Goal: Book appointment/travel/reservation

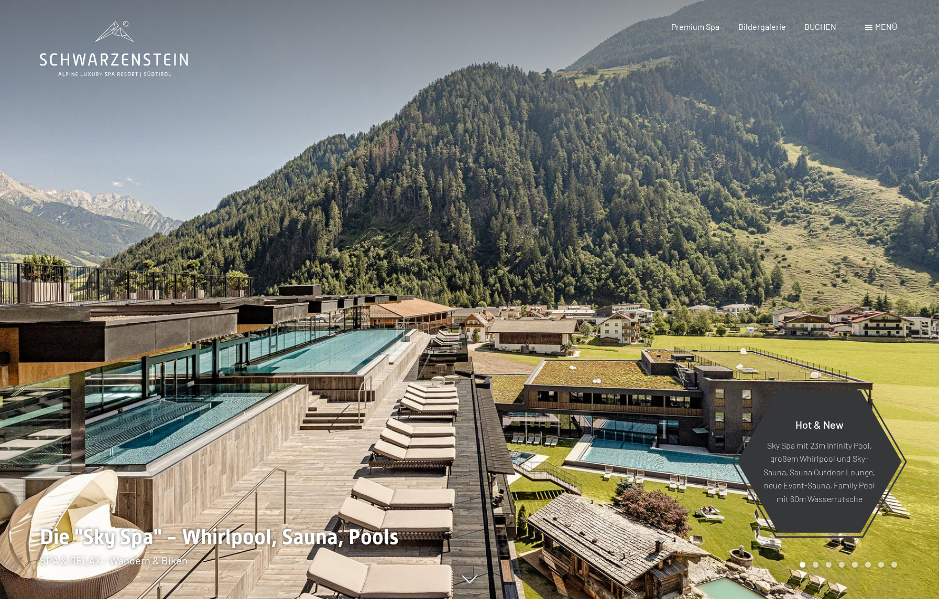
click at [881, 26] on span "Menü" at bounding box center [886, 26] width 22 height 10
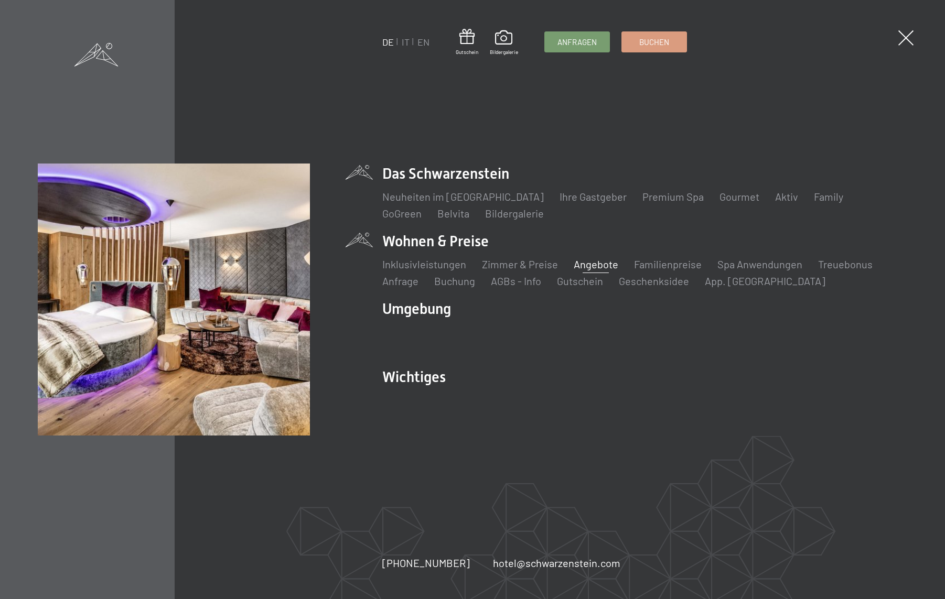
click at [600, 264] on link "Angebote" at bounding box center [595, 264] width 45 height 13
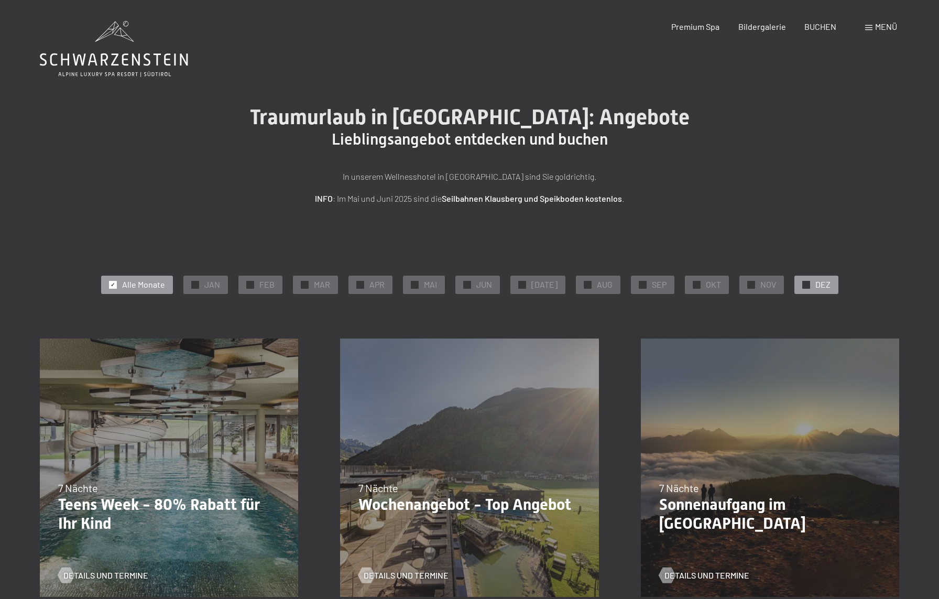
click at [816, 281] on span "DEZ" at bounding box center [823, 285] width 15 height 12
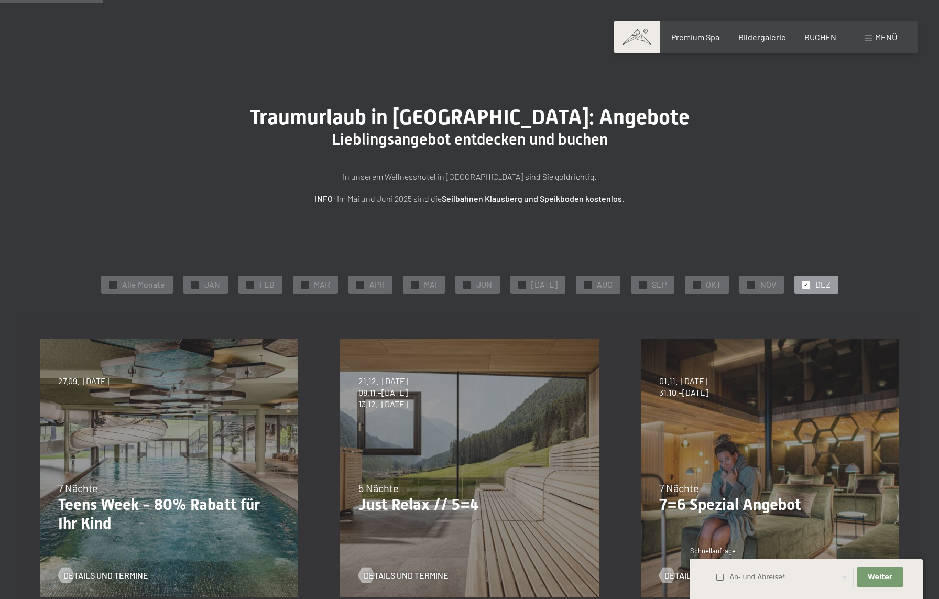
scroll to position [150, 0]
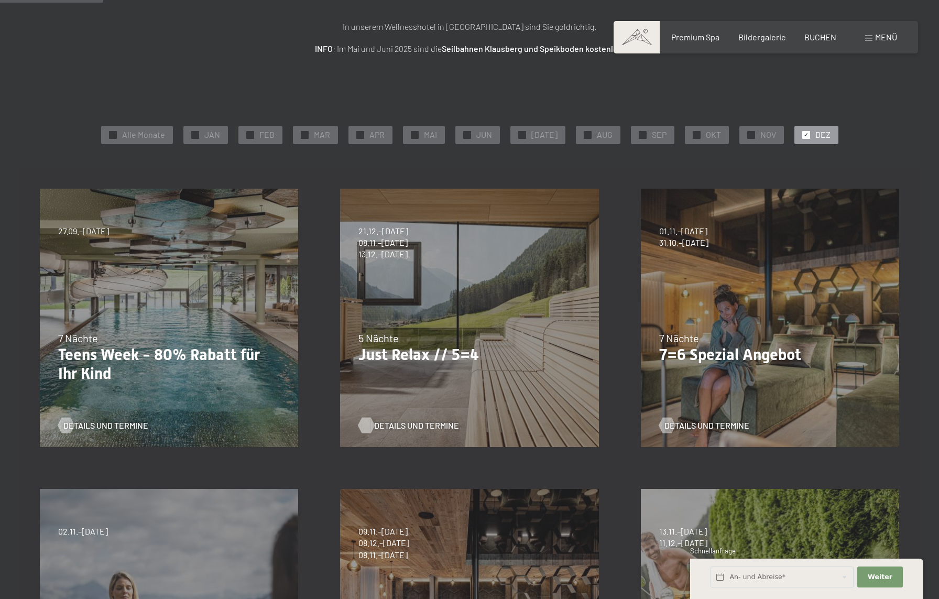
click at [388, 425] on span "Details und Termine" at bounding box center [416, 426] width 85 height 12
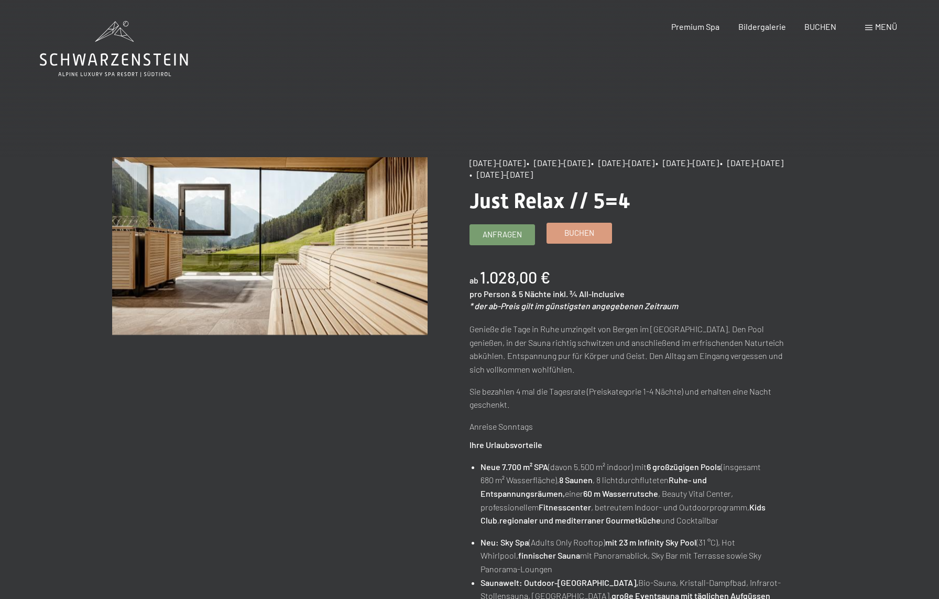
click at [581, 232] on span "Buchen" at bounding box center [580, 233] width 30 height 11
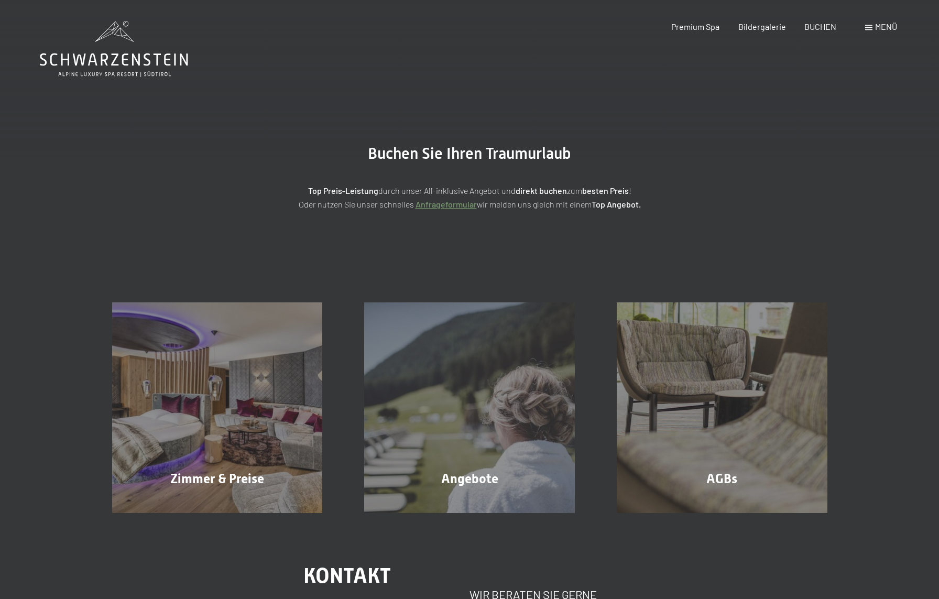
click at [489, 425] on div "Buchen Anfragen Premium Spa Bildergalerie BUCHEN Menü DE IT EN Gutschein Bilder…" at bounding box center [469, 505] width 939 height 1010
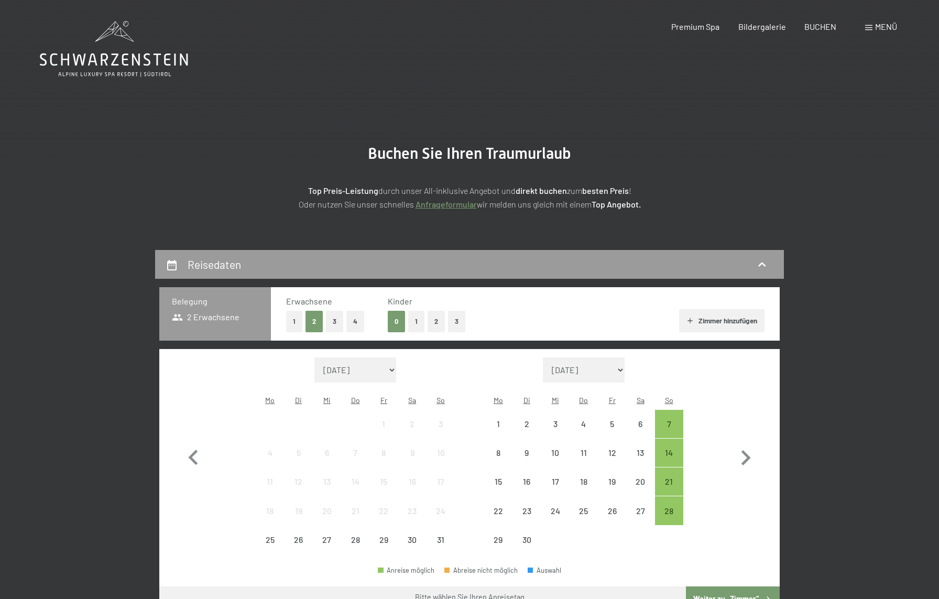
select select "2025-09-01"
select select "2025-10-01"
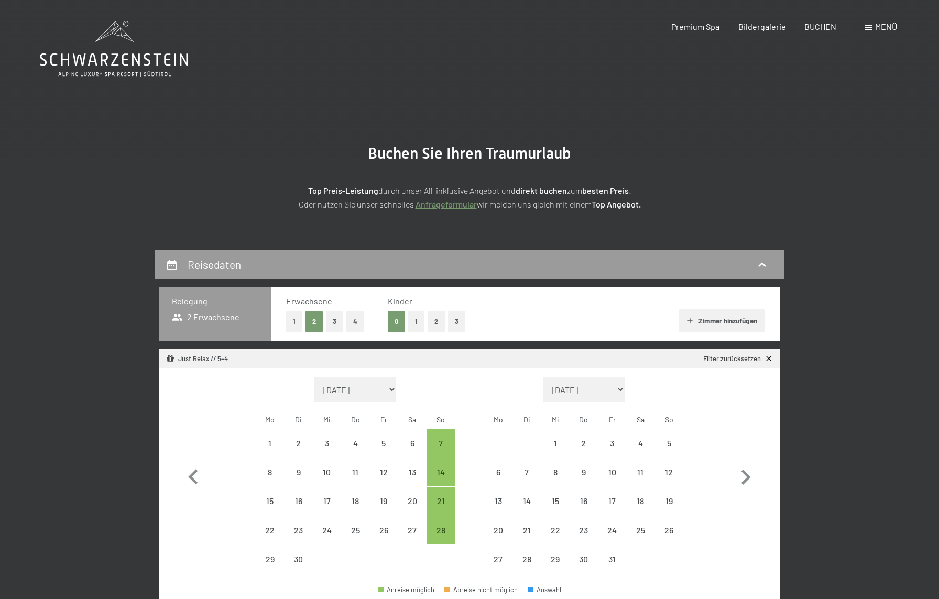
select select "2025-09-01"
select select "2025-10-01"
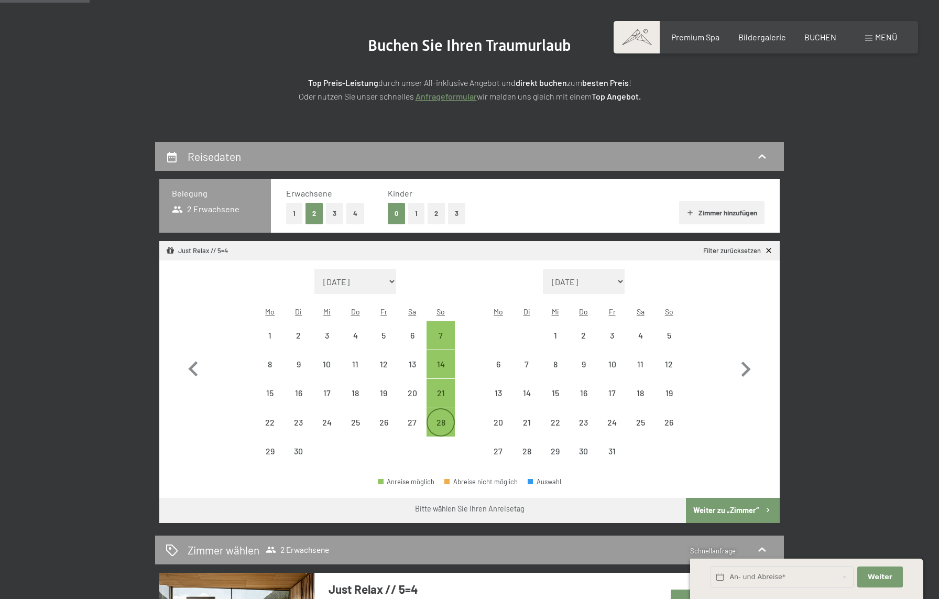
scroll to position [110, 0]
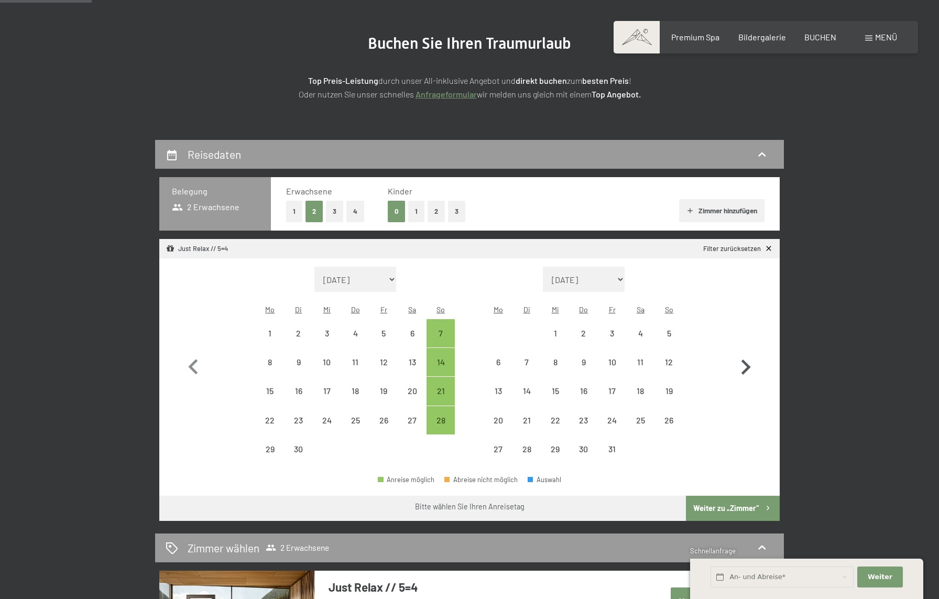
click at [745, 357] on icon "button" at bounding box center [746, 367] width 30 height 30
select select "2025-10-01"
select select "2025-11-01"
click at [745, 357] on icon "button" at bounding box center [746, 367] width 30 height 30
select select "2025-11-01"
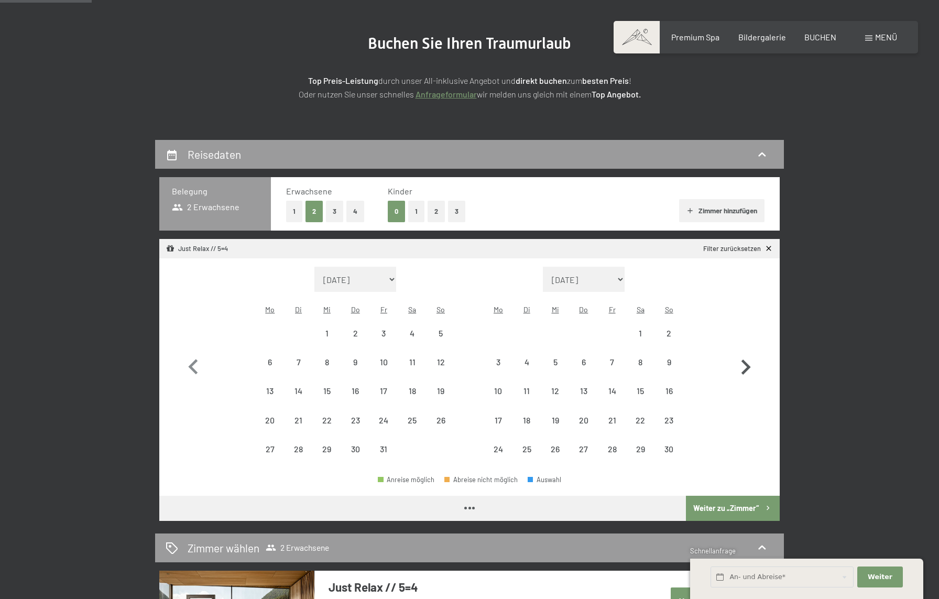
select select "2025-12-01"
select select "2025-11-01"
select select "2025-12-01"
click at [666, 387] on div "21" at bounding box center [669, 400] width 26 height 26
select select "2025-11-01"
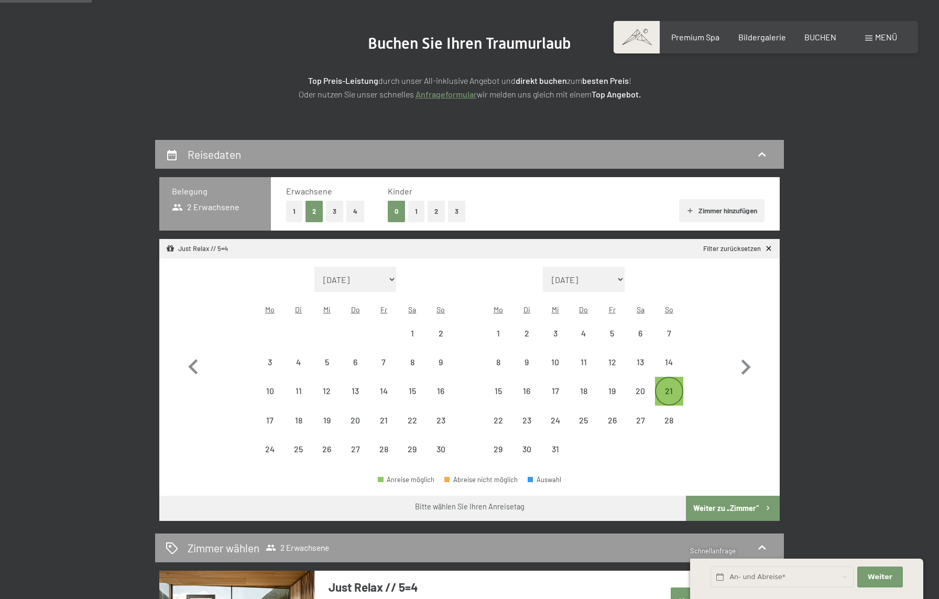
select select "2025-12-01"
click at [718, 496] on button "Weiter zu „Zimmer“" at bounding box center [733, 508] width 94 height 25
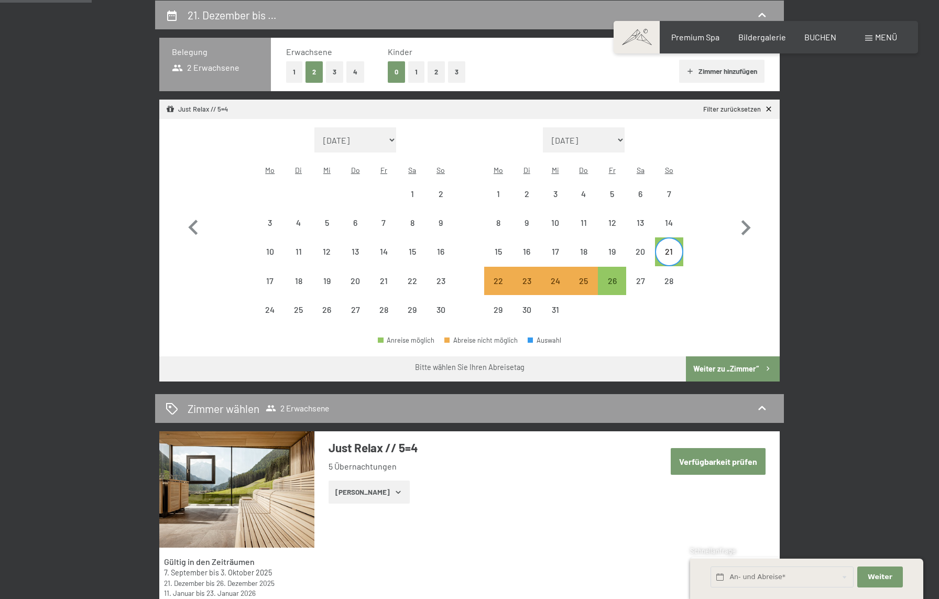
select select "2025-11-01"
select select "2025-12-01"
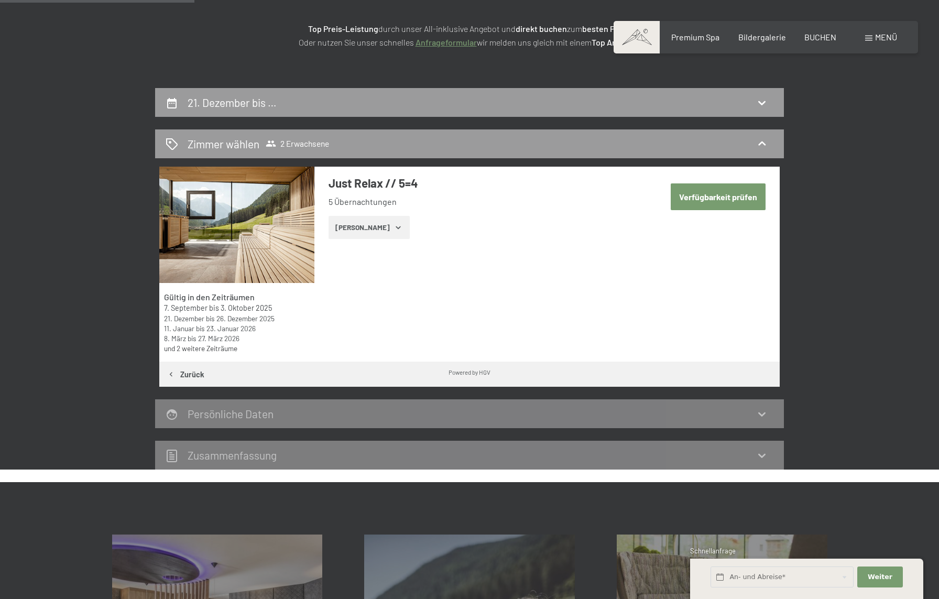
scroll to position [164, 0]
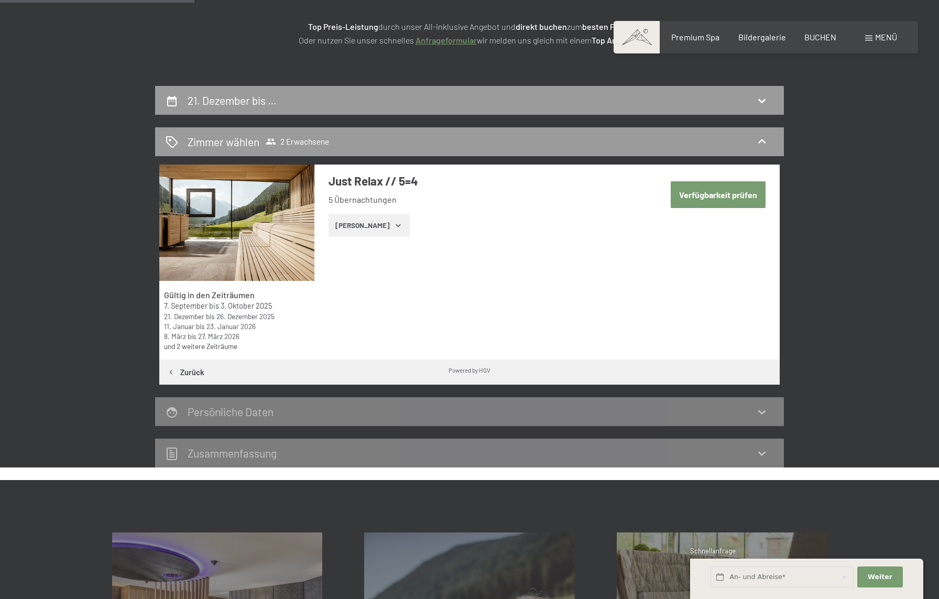
click at [365, 226] on button "Zeige Zimmer" at bounding box center [369, 225] width 81 height 23
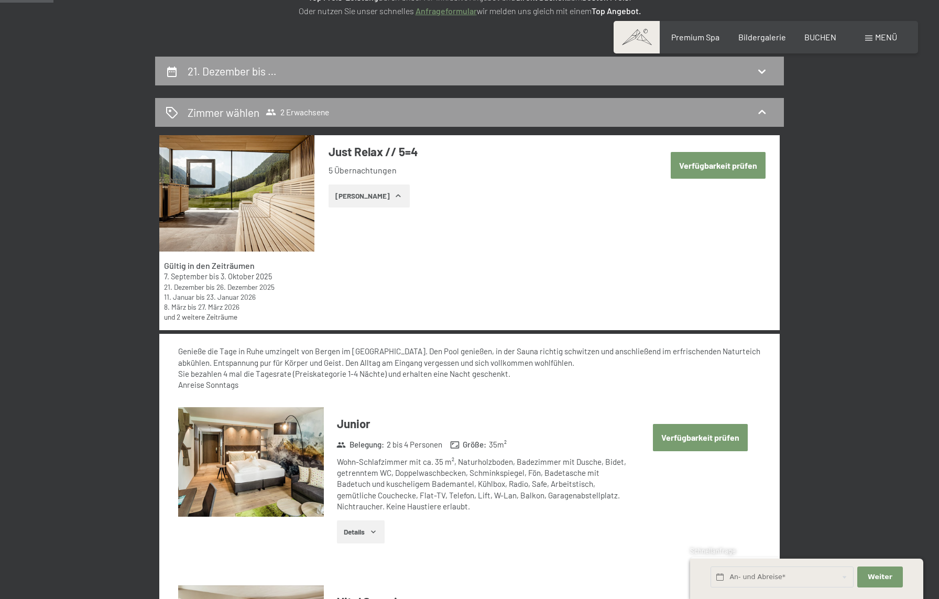
scroll to position [239, 0]
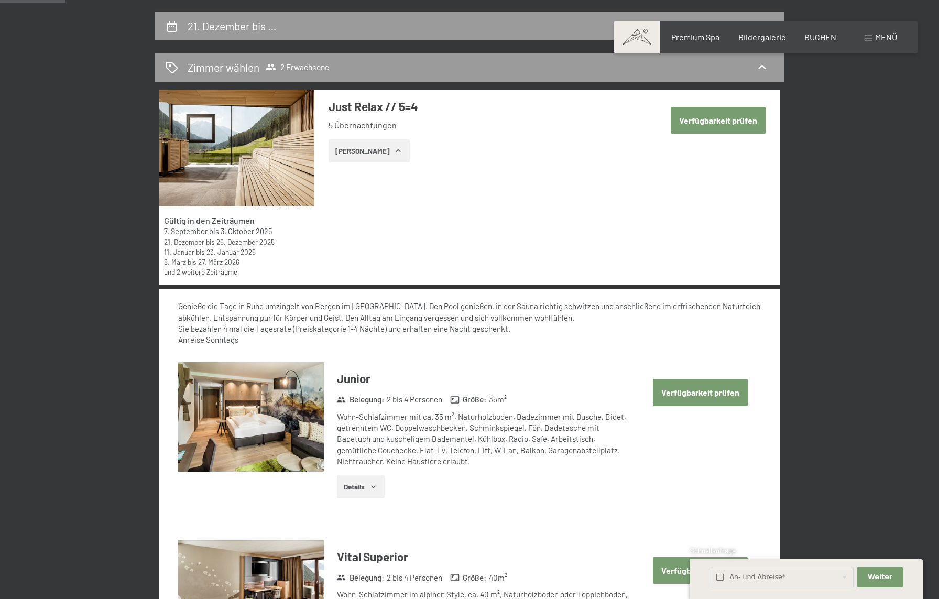
click at [689, 391] on button "Verfügbarkeit prüfen" at bounding box center [700, 392] width 95 height 27
select select "2025-11-01"
select select "2025-12-01"
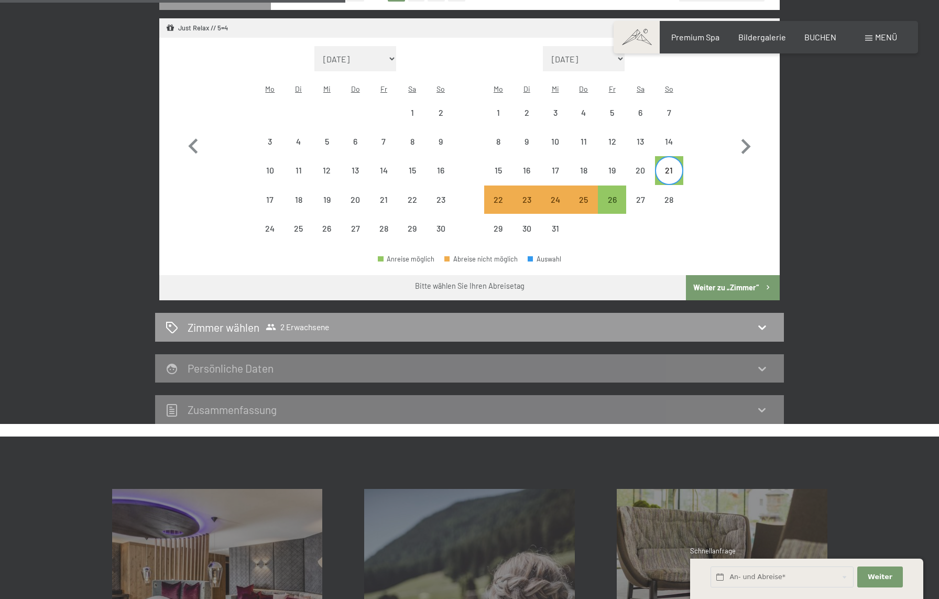
scroll to position [354, 0]
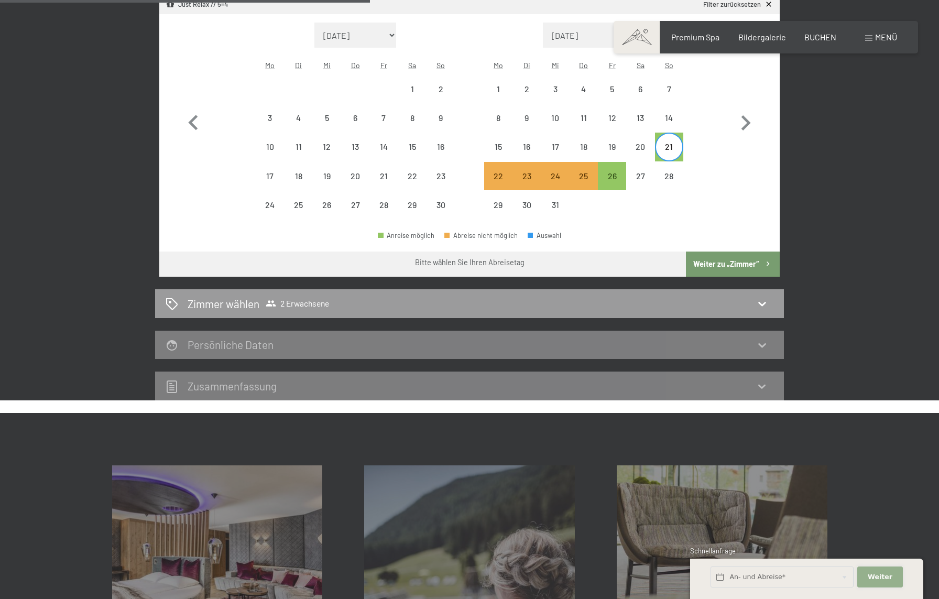
click at [875, 575] on span "Weiter" at bounding box center [880, 576] width 25 height 9
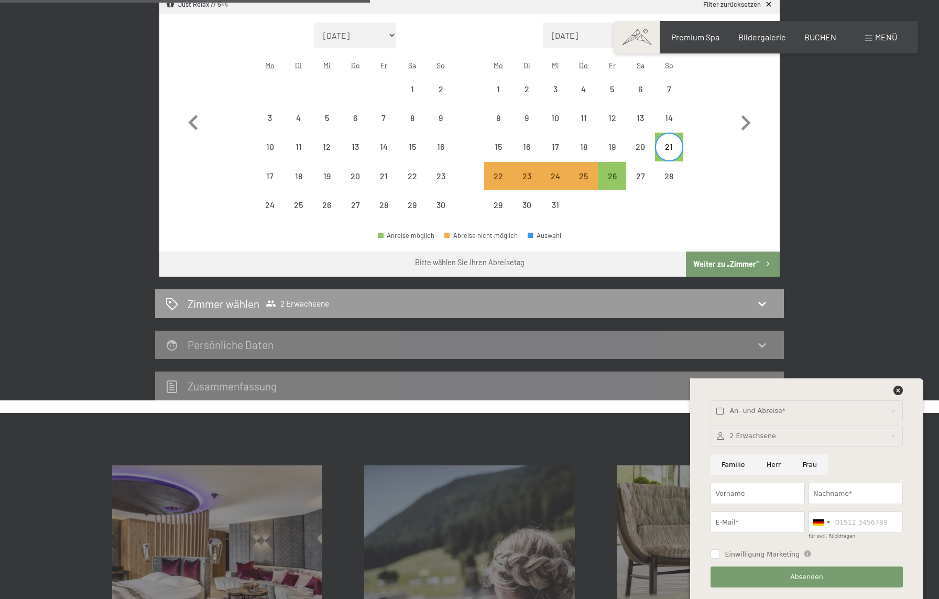
click at [822, 269] on div "21. Dezember bis … Belegung 2 Erwachsene Erwachsene 1 2 3 4 Kinder 0 1 2 3 Zimm…" at bounding box center [470, 148] width 716 height 505
click at [705, 252] on button "Weiter zu „Zimmer“" at bounding box center [733, 264] width 94 height 25
select select "2025-11-01"
select select "2025-12-01"
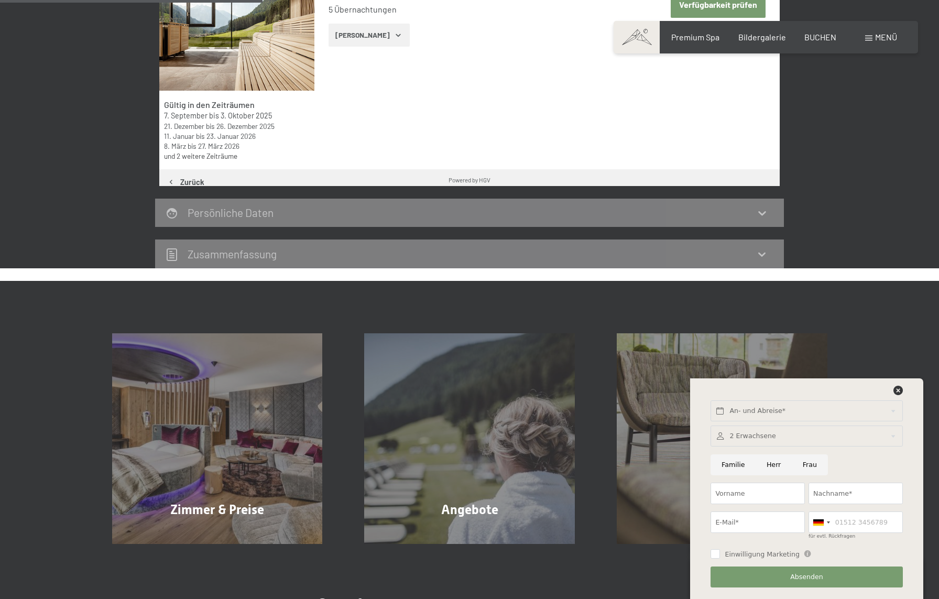
scroll to position [250, 0]
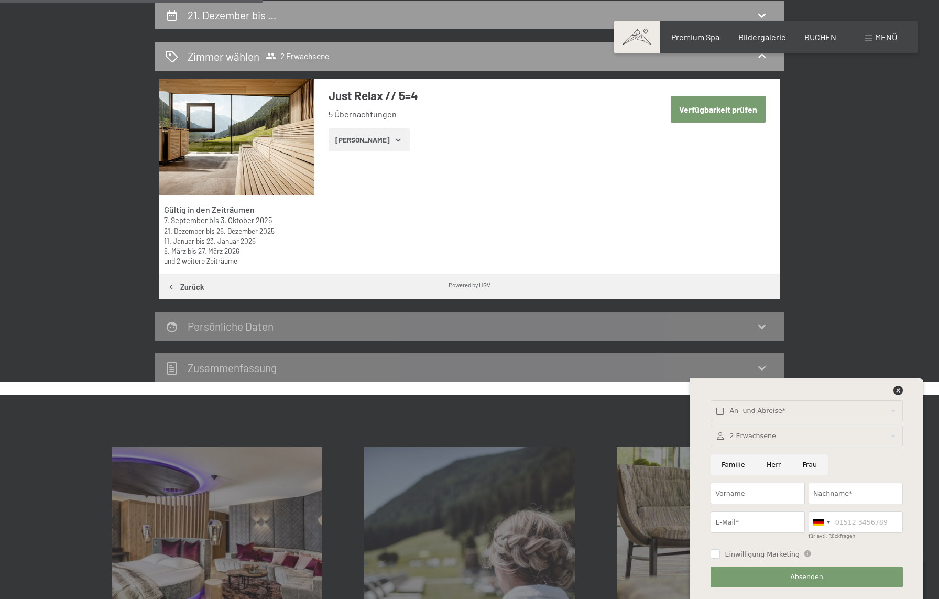
click at [707, 106] on button "Verfügbarkeit prüfen" at bounding box center [718, 109] width 95 height 27
select select "2025-11-01"
select select "2025-12-01"
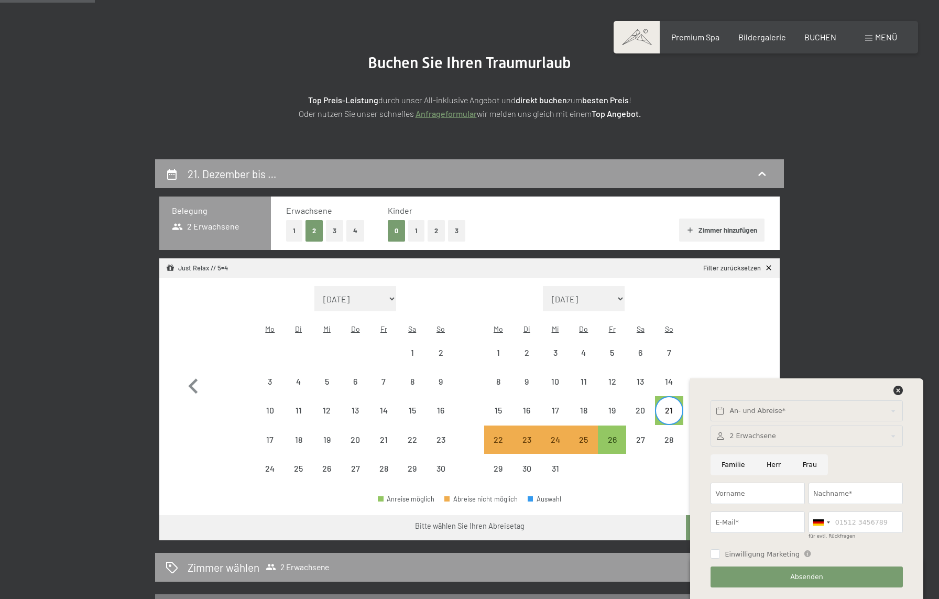
scroll to position [0, 0]
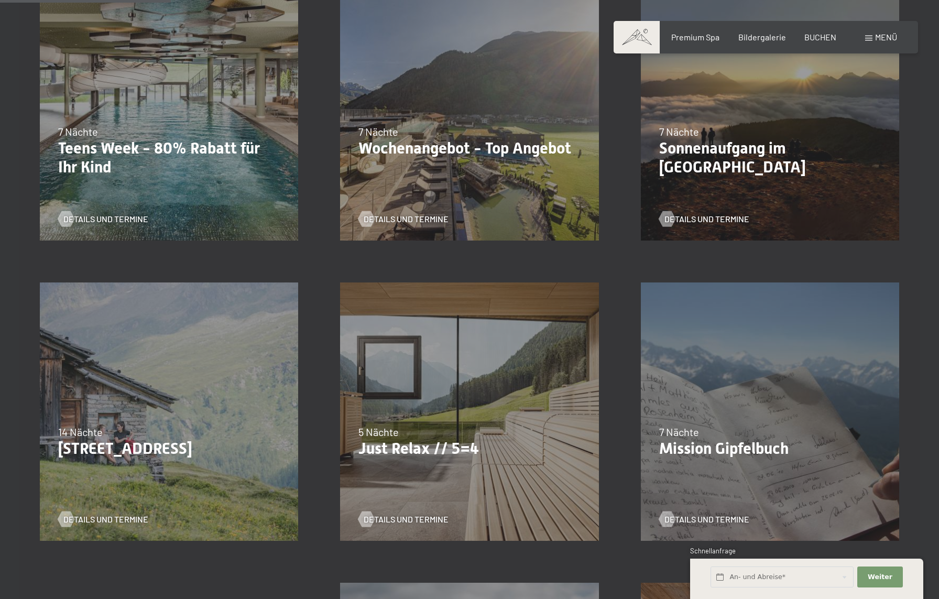
scroll to position [377, 0]
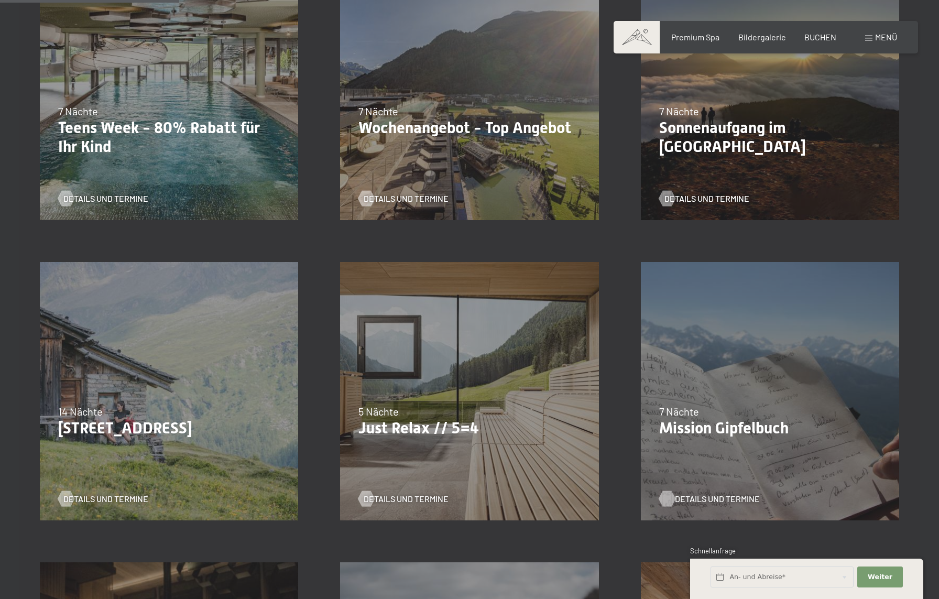
click at [689, 497] on span "Details und Termine" at bounding box center [717, 499] width 85 height 12
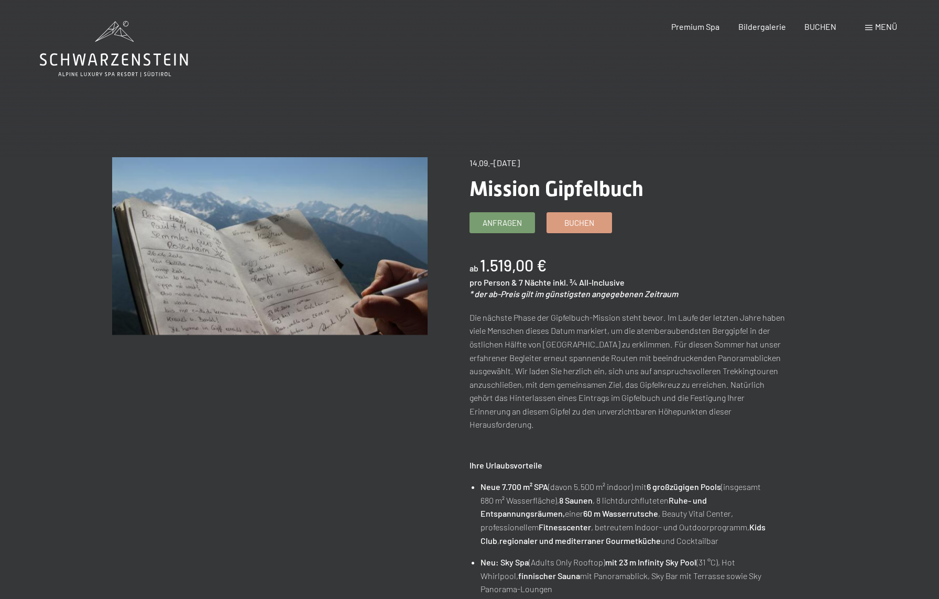
click at [878, 24] on span "Menü" at bounding box center [886, 26] width 22 height 10
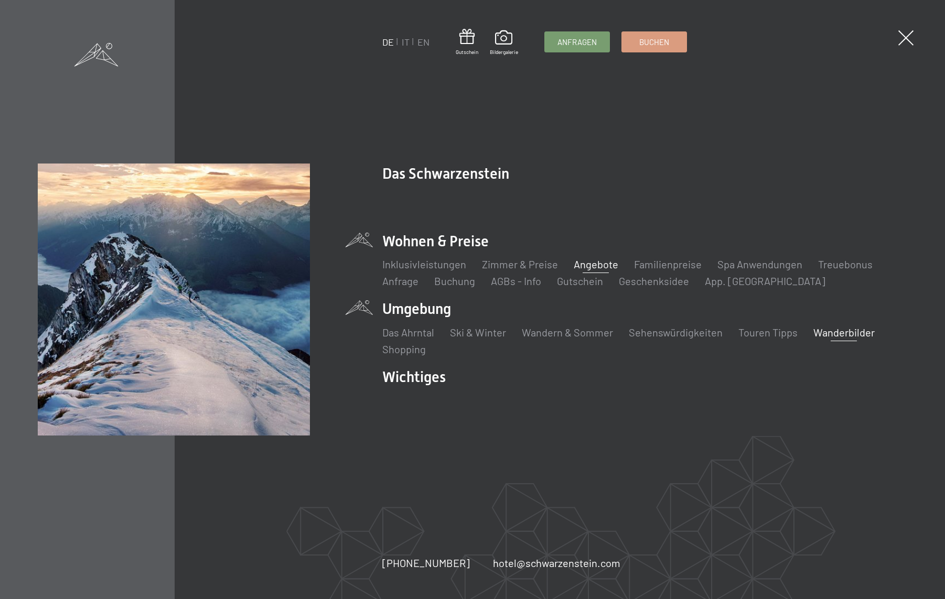
click at [828, 333] on link "Wanderbilder" at bounding box center [843, 332] width 61 height 13
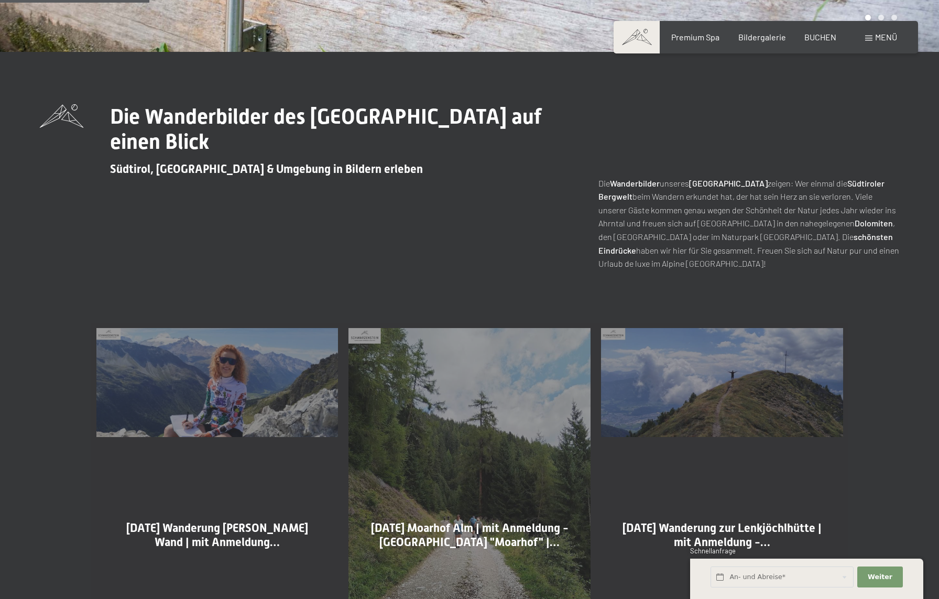
scroll to position [488, 0]
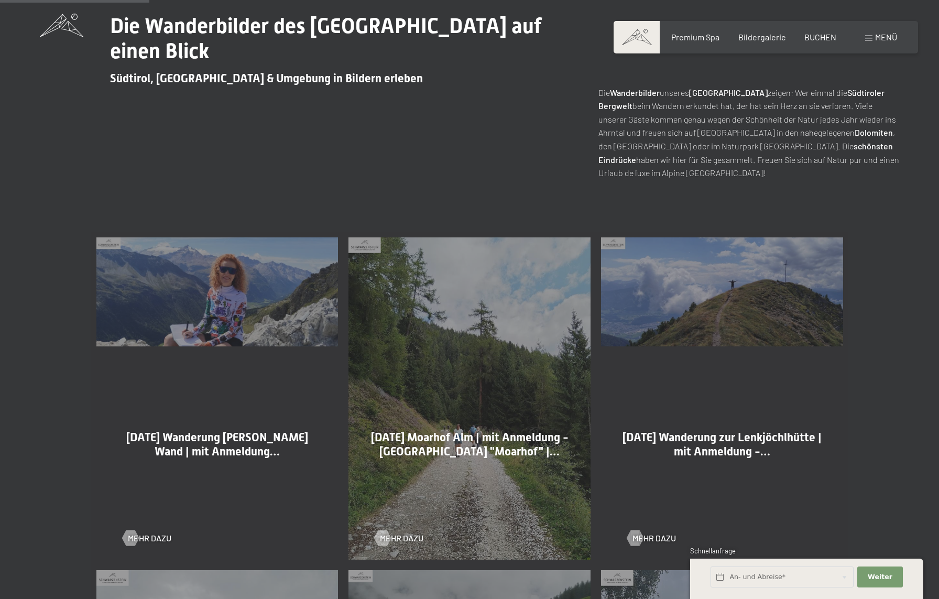
click at [192, 327] on div "25-08-2025 Wanderung Durra Alm - Weiße Wand | mit Anmeldung… Mehr dazu" at bounding box center [217, 398] width 253 height 333
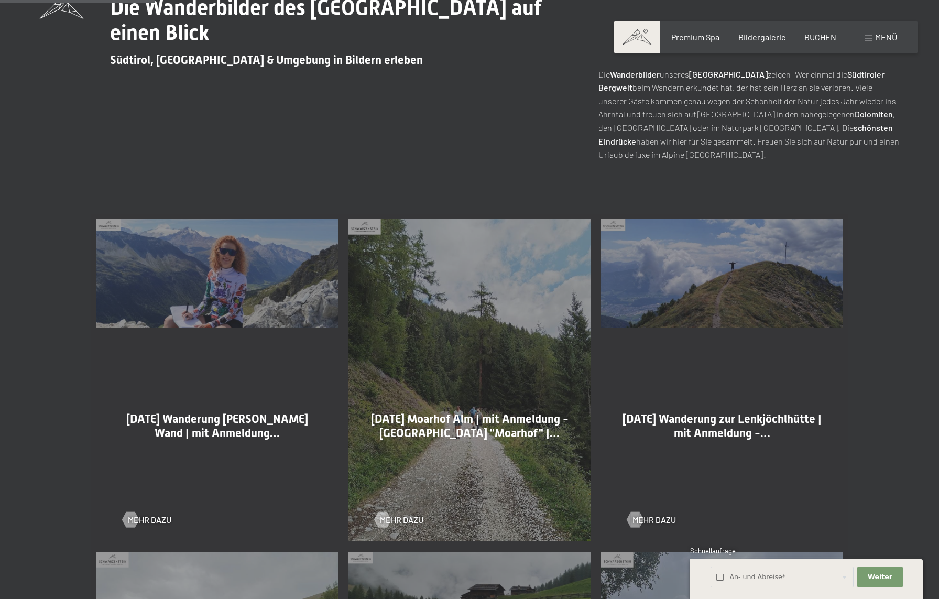
scroll to position [538, 0]
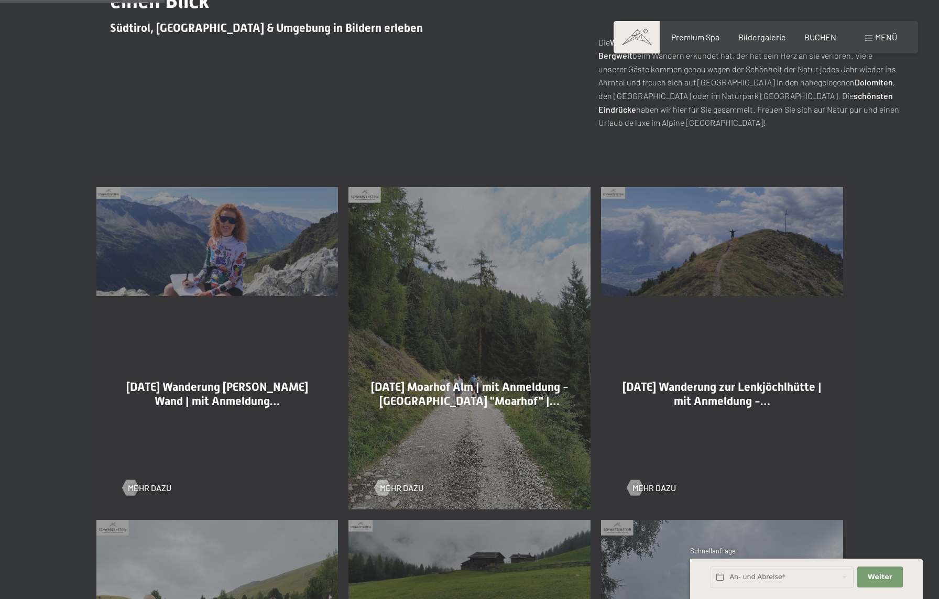
click at [204, 273] on div "25-08-2025 Wanderung Durra Alm - Weiße Wand | mit Anmeldung… Mehr dazu" at bounding box center [217, 348] width 253 height 333
click at [202, 383] on span "25-08-2025 Wanderung Durra Alm - Weiße Wand | mit Anmeldung…" at bounding box center [217, 394] width 182 height 27
click at [157, 488] on span "Mehr dazu" at bounding box center [160, 488] width 44 height 12
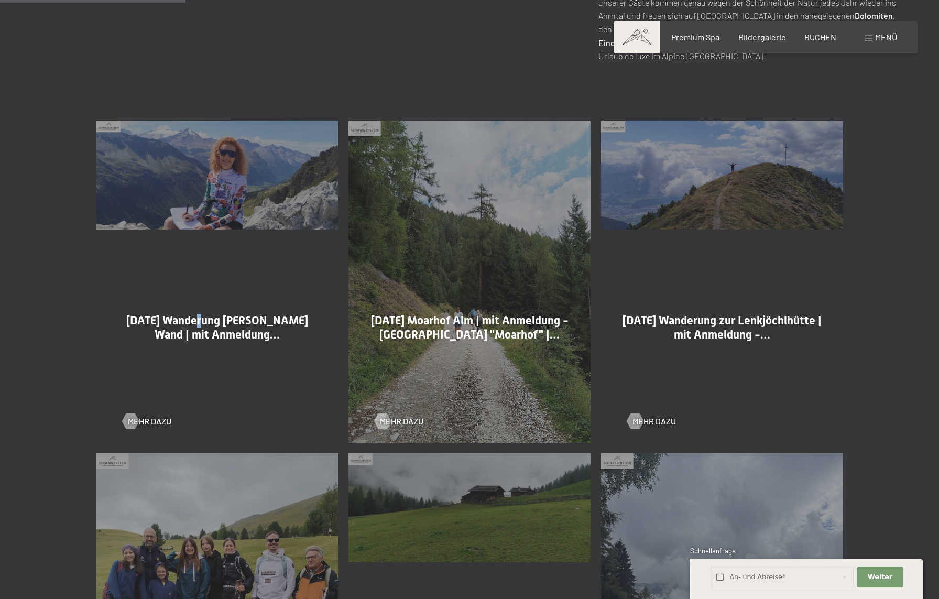
scroll to position [616, 0]
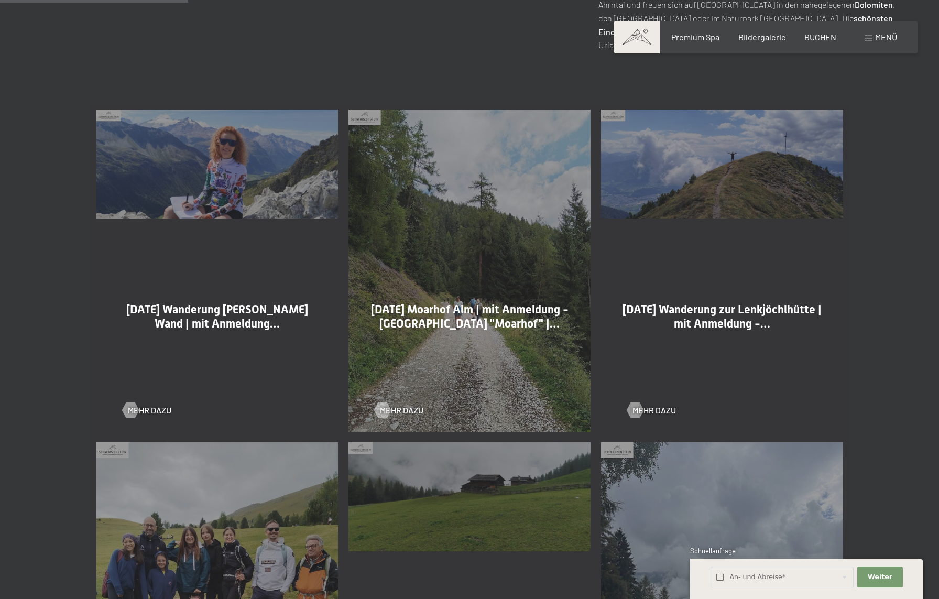
click at [181, 188] on div "25-08-2025 Wanderung Durra Alm - Weiße Wand | mit Anmeldung… Mehr dazu" at bounding box center [217, 270] width 253 height 333
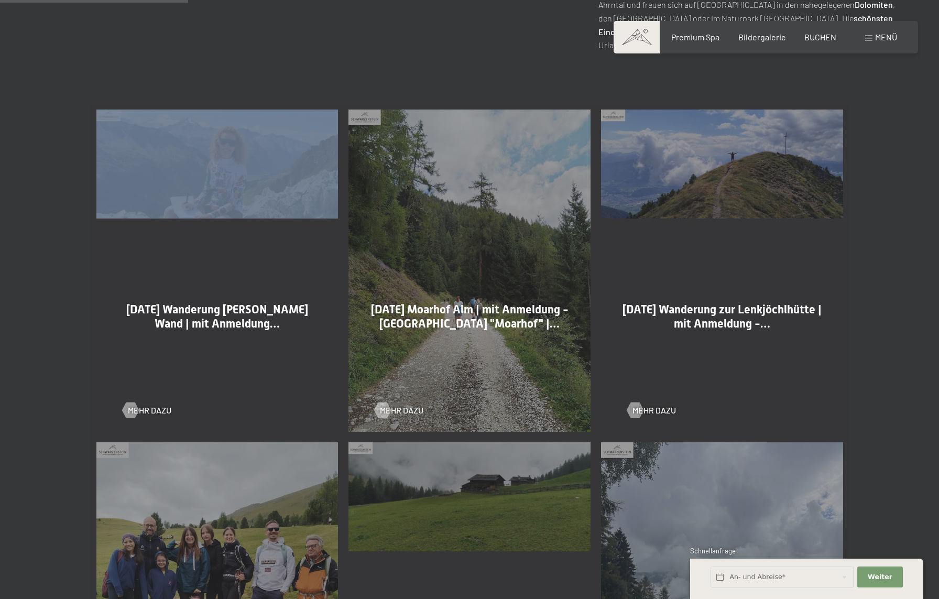
click at [181, 188] on div "25-08-2025 Wanderung Durra Alm - Weiße Wand | mit Anmeldung… Mehr dazu" at bounding box center [217, 270] width 253 height 333
click at [141, 408] on span "Mehr dazu" at bounding box center [160, 411] width 44 height 12
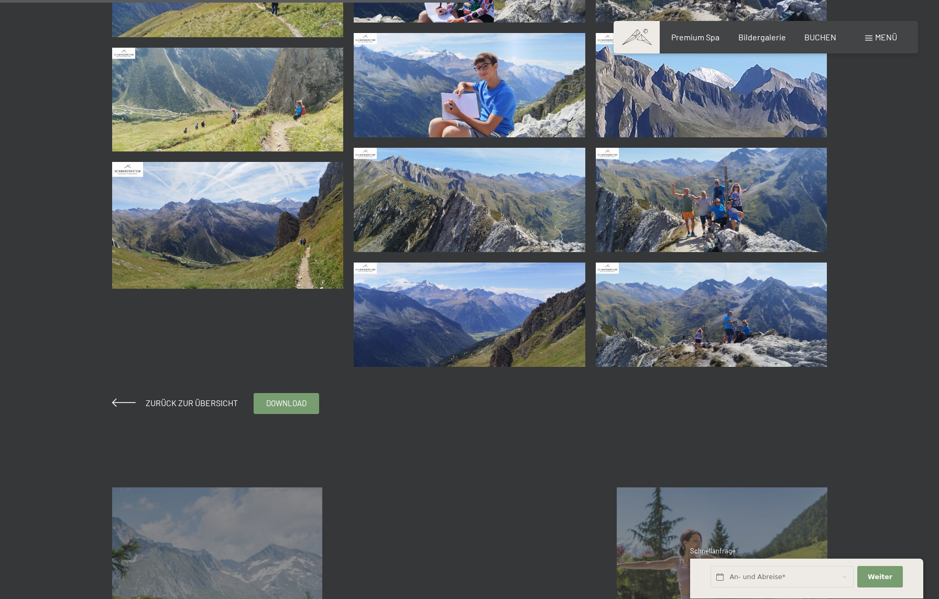
scroll to position [628, 0]
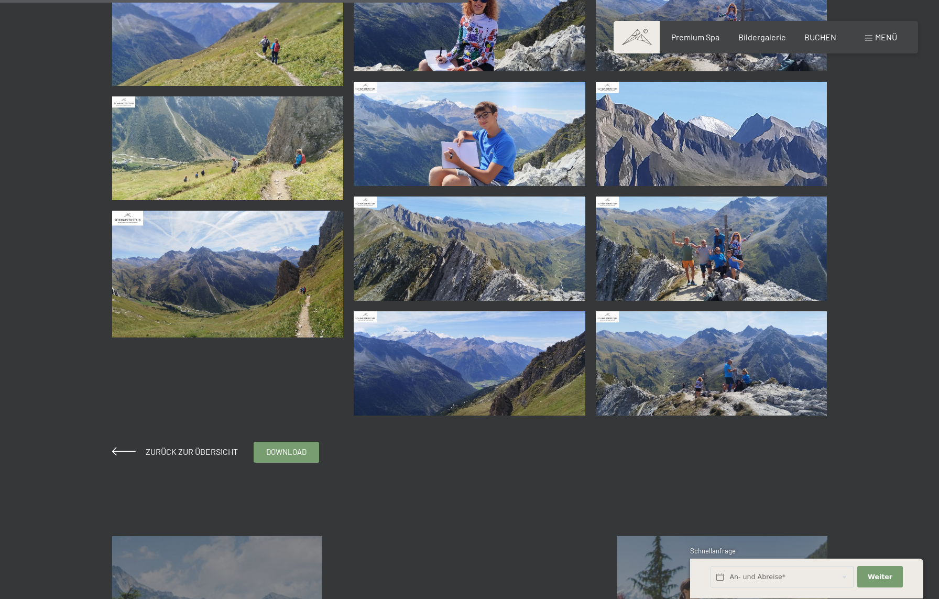
click at [692, 240] on img at bounding box center [712, 249] width 232 height 104
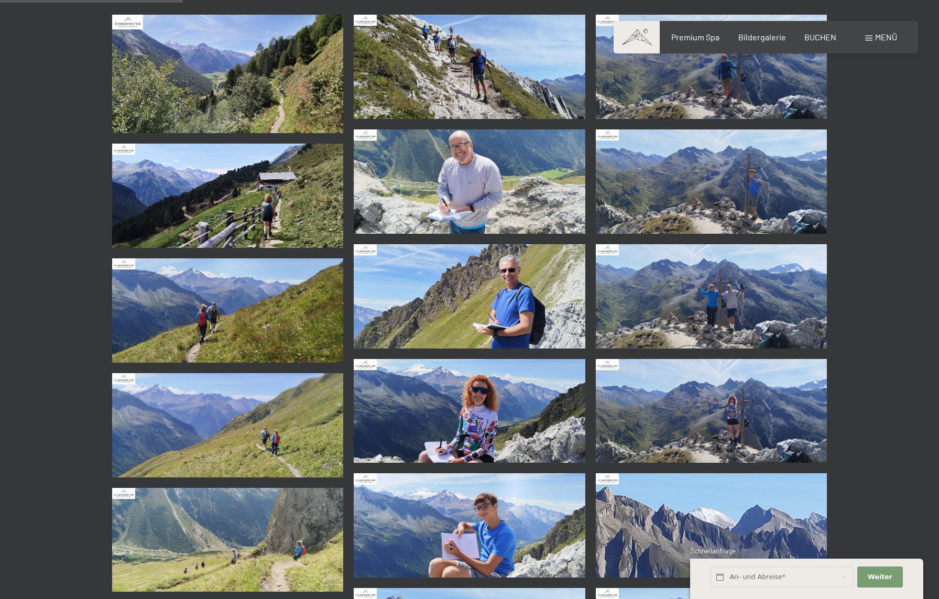
scroll to position [268, 0]
